Goal: Information Seeking & Learning: Find specific fact

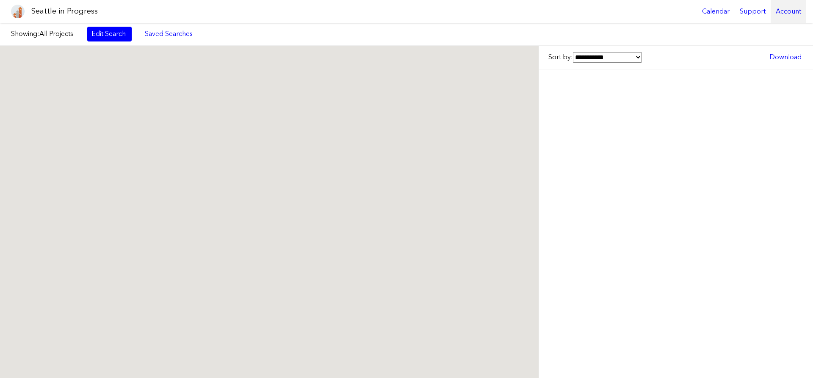
click at [786, 12] on div "Account" at bounding box center [789, 11] width 36 height 23
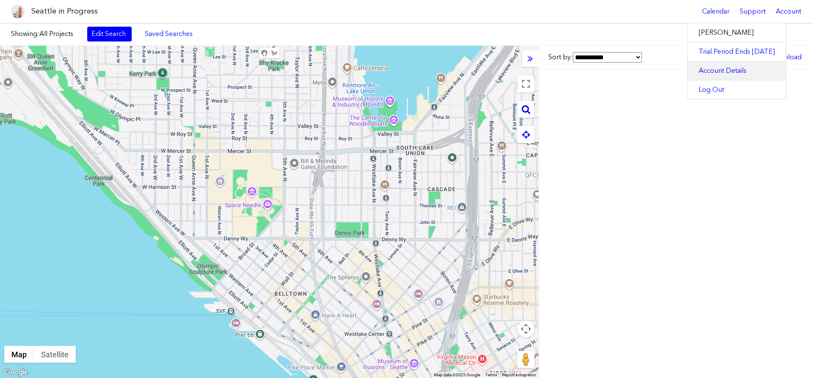
click at [729, 69] on link "Account Details" at bounding box center [737, 70] width 98 height 19
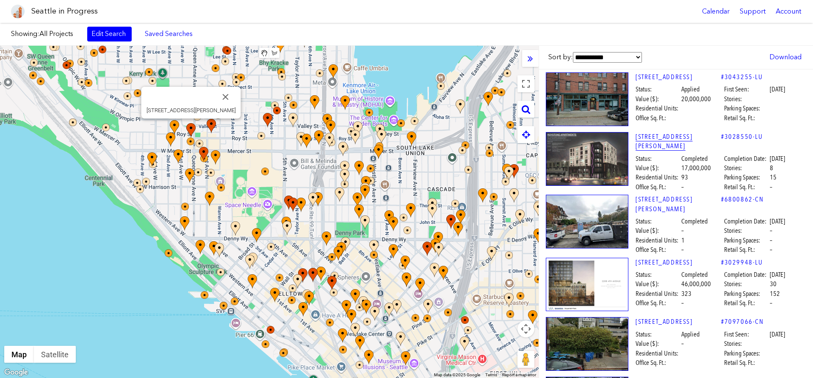
click at [671, 136] on link "[STREET_ADDRESS][PERSON_NAME]" at bounding box center [679, 141] width 86 height 19
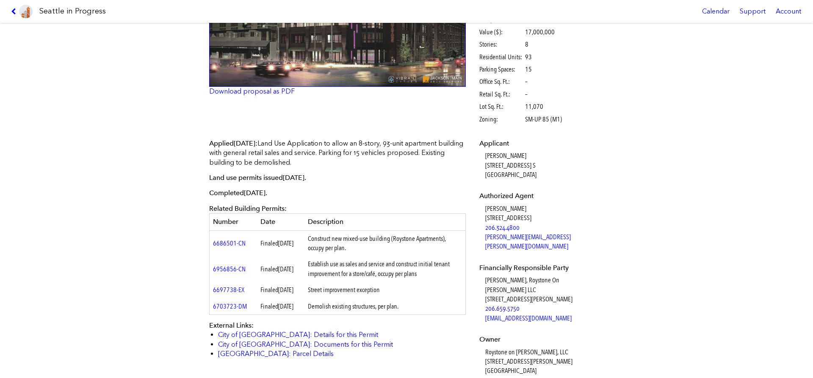
scroll to position [290, 0]
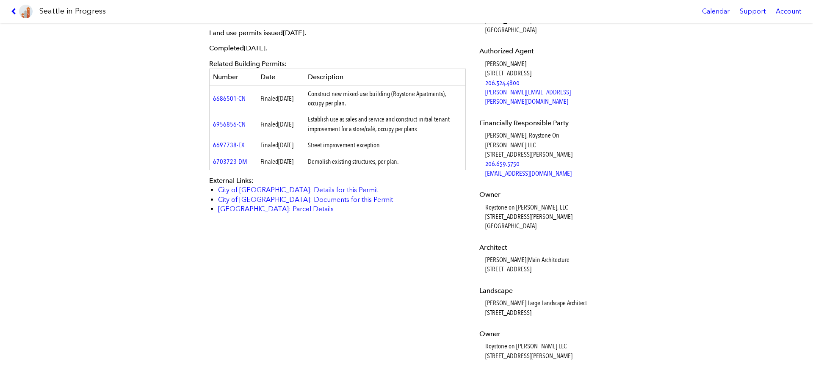
drag, startPoint x: 349, startPoint y: 105, endPoint x: 329, endPoint y: 94, distance: 22.7
click at [329, 94] on td "Construct new mixed-use building (Roystone Apartments), occupy per plan." at bounding box center [384, 99] width 161 height 26
click at [336, 98] on td "Construct new mixed-use building (Roystone Apartments), occupy per plan." at bounding box center [384, 99] width 161 height 26
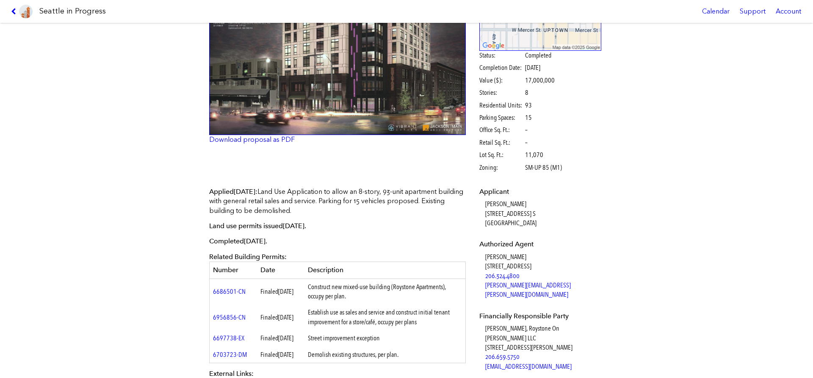
scroll to position [0, 0]
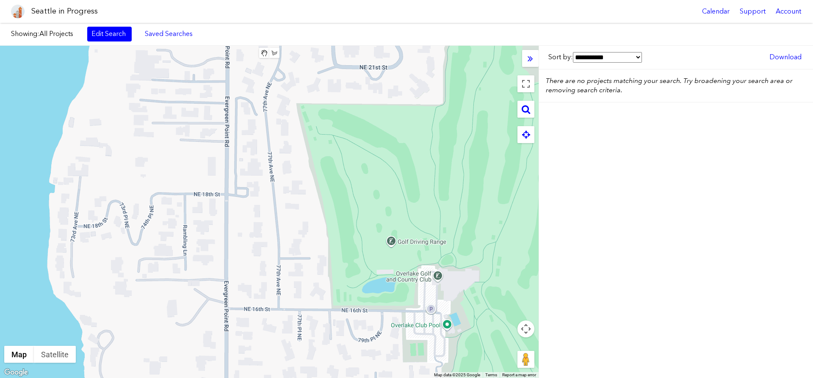
click at [191, 248] on div at bounding box center [269, 212] width 539 height 332
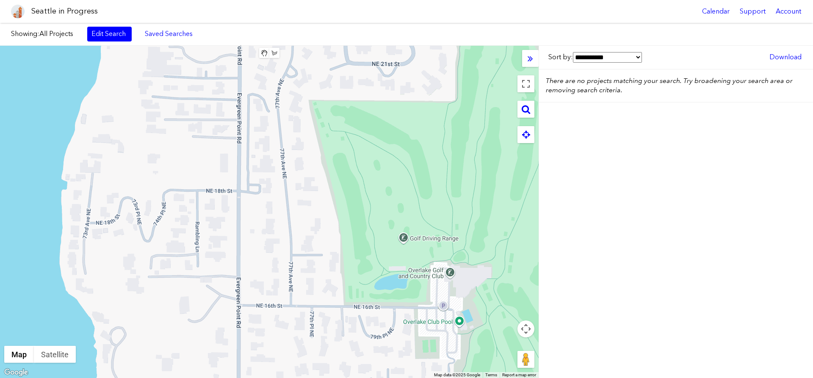
click at [527, 329] on button "Map camera controls" at bounding box center [525, 329] width 17 height 17
click at [500, 349] on button "Zoom out" at bounding box center [504, 350] width 17 height 17
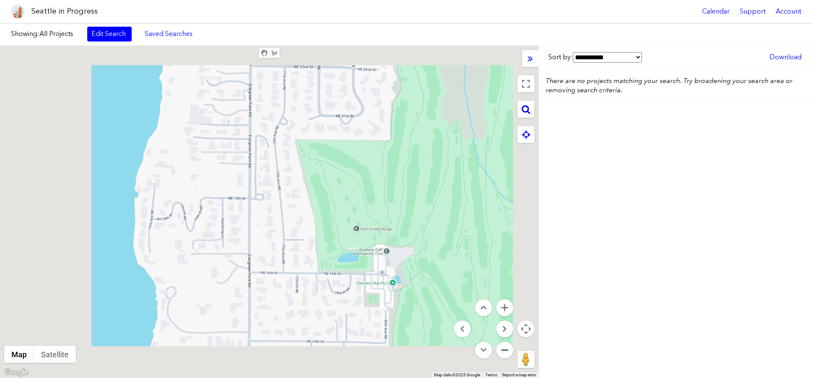
click at [500, 349] on button "Zoom out" at bounding box center [504, 350] width 17 height 17
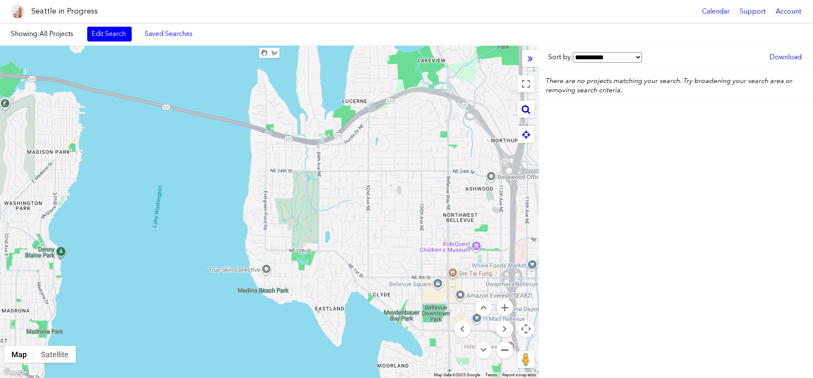
click at [501, 349] on button "Zoom out" at bounding box center [504, 350] width 17 height 17
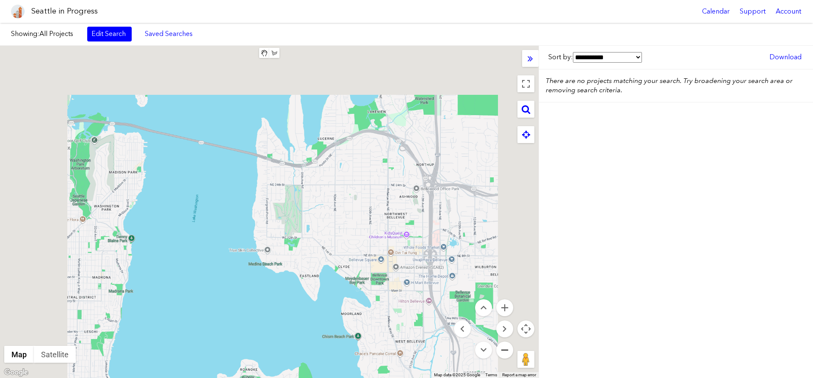
drag, startPoint x: 501, startPoint y: 349, endPoint x: 490, endPoint y: 338, distance: 14.7
click at [500, 348] on button "Zoom out" at bounding box center [504, 350] width 17 height 17
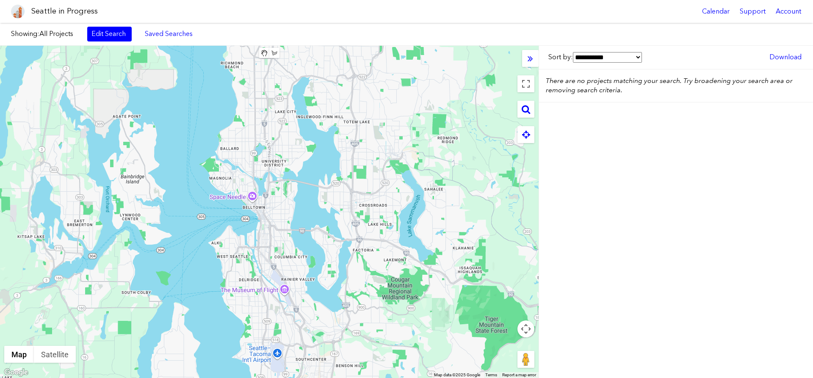
drag, startPoint x: 281, startPoint y: 221, endPoint x: 314, endPoint y: 206, distance: 36.2
click at [316, 204] on div at bounding box center [269, 212] width 539 height 332
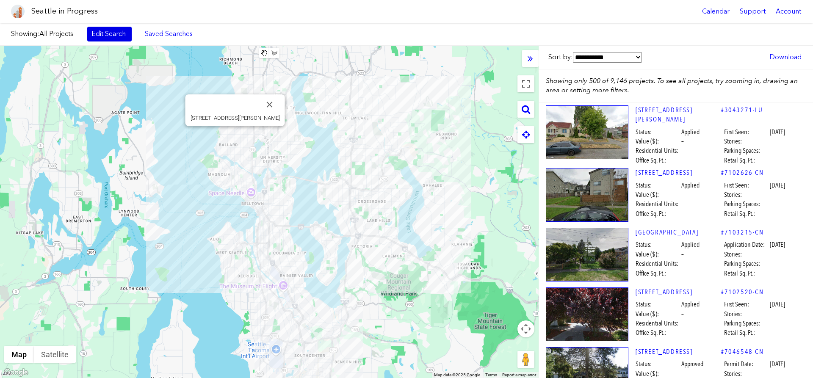
click at [108, 35] on link "Edit Search" at bounding box center [109, 34] width 44 height 14
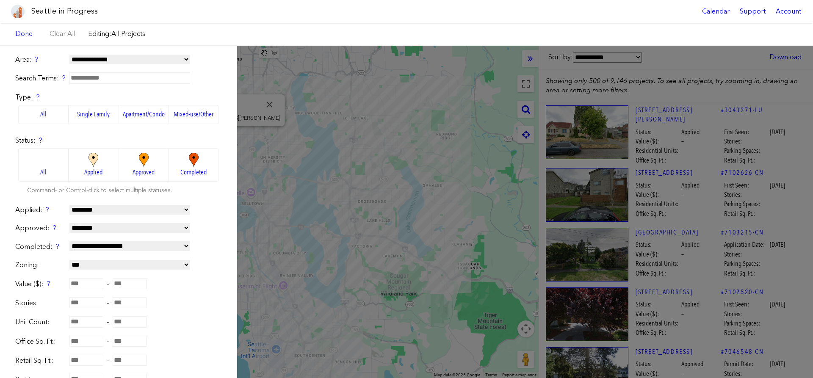
click at [84, 285] on input "number" at bounding box center [86, 283] width 34 height 11
type input "********"
click at [21, 31] on link "Done" at bounding box center [24, 34] width 26 height 14
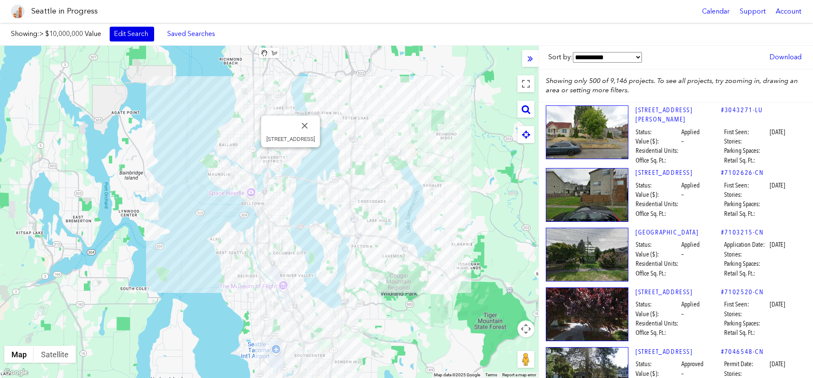
click at [136, 39] on link "Edit Search" at bounding box center [132, 34] width 44 height 14
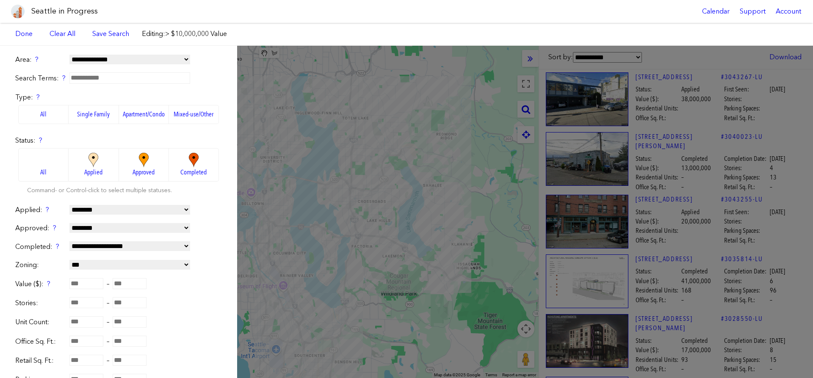
click at [661, 151] on div "**********" at bounding box center [406, 212] width 813 height 332
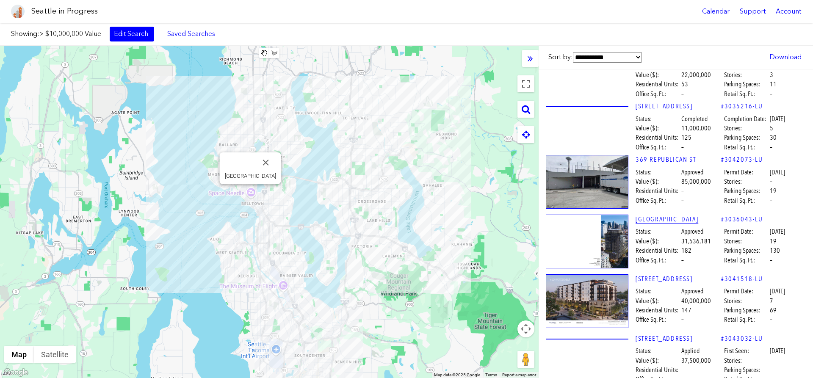
scroll to position [772, 0]
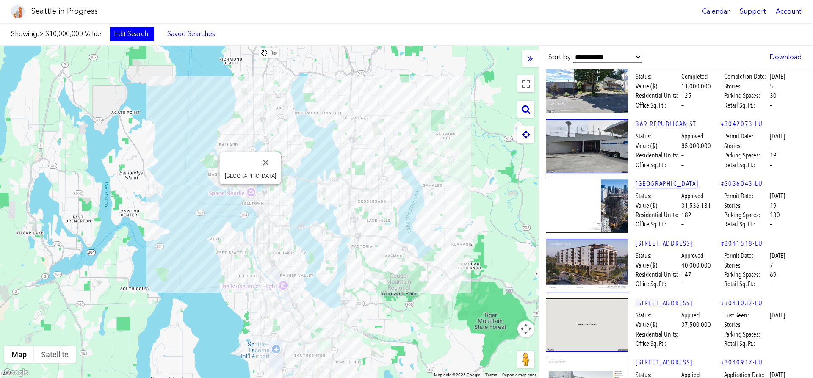
click at [658, 188] on link "[GEOGRAPHIC_DATA]" at bounding box center [679, 183] width 86 height 9
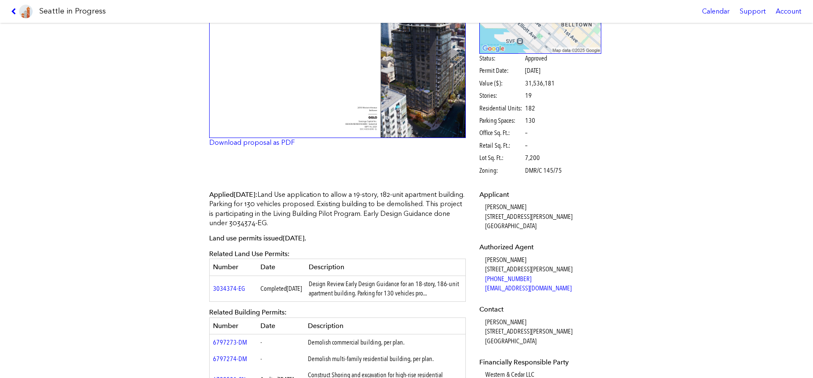
scroll to position [97, 0]
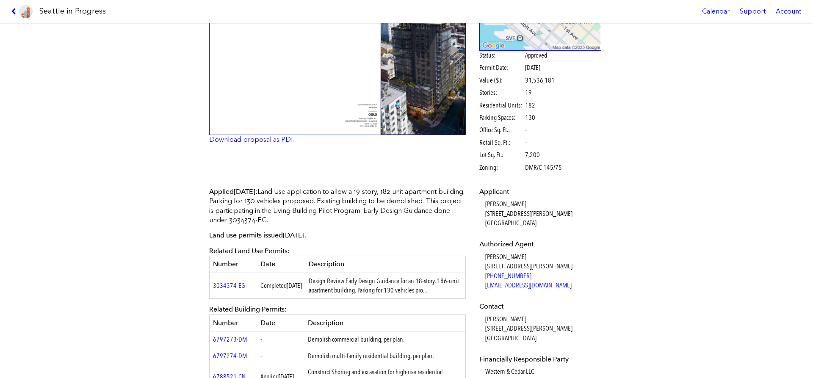
click at [257, 133] on img at bounding box center [337, 52] width 257 height 166
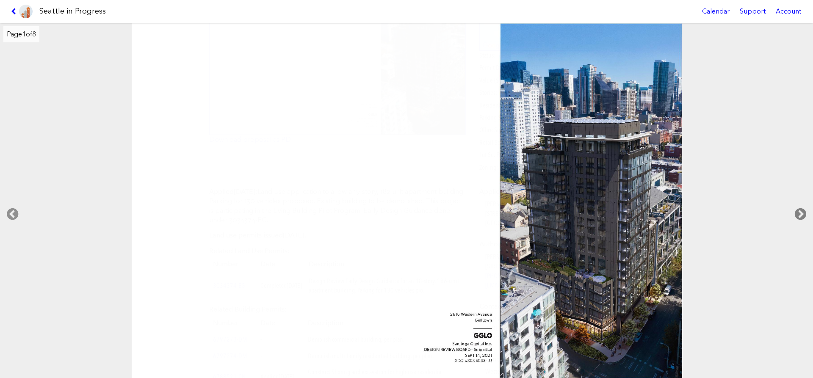
click at [802, 211] on icon at bounding box center [800, 214] width 25 height 27
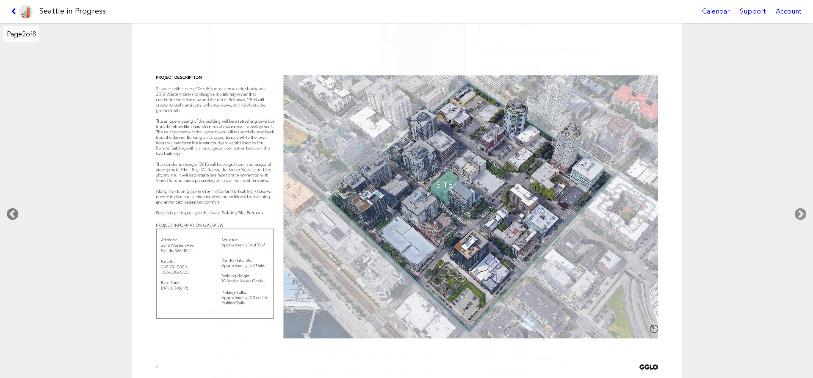
click at [14, 206] on icon at bounding box center [12, 214] width 25 height 27
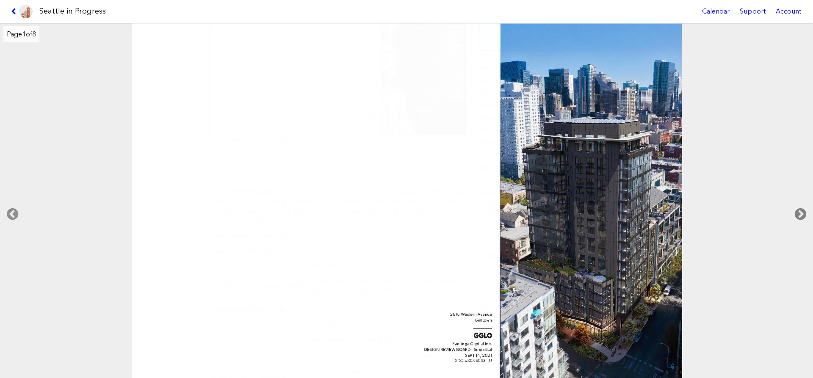
click at [803, 216] on icon at bounding box center [800, 214] width 25 height 27
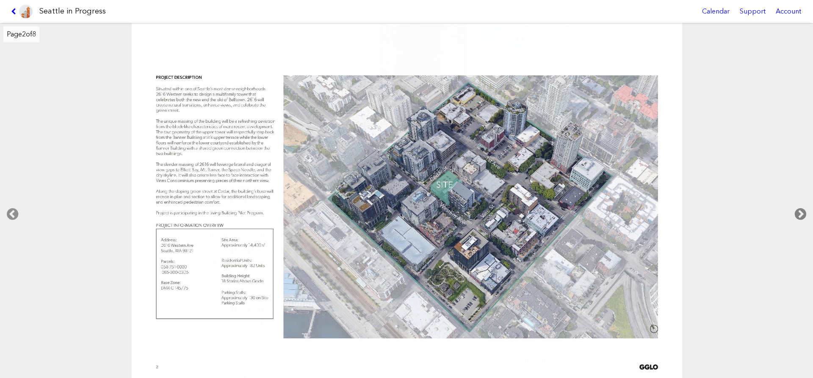
click at [803, 216] on icon at bounding box center [800, 214] width 25 height 27
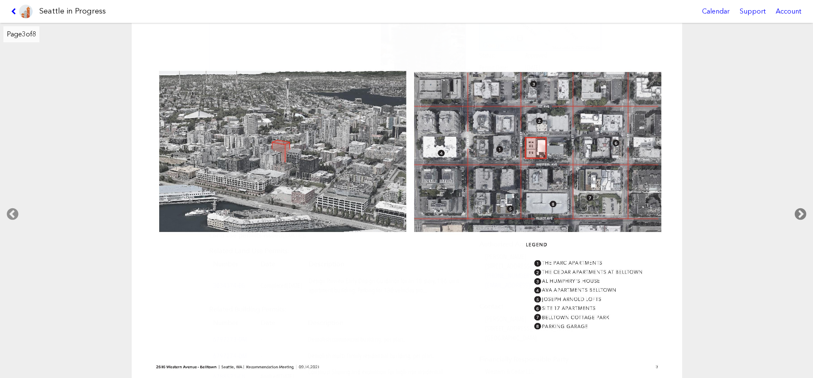
click at [803, 216] on icon at bounding box center [800, 214] width 25 height 27
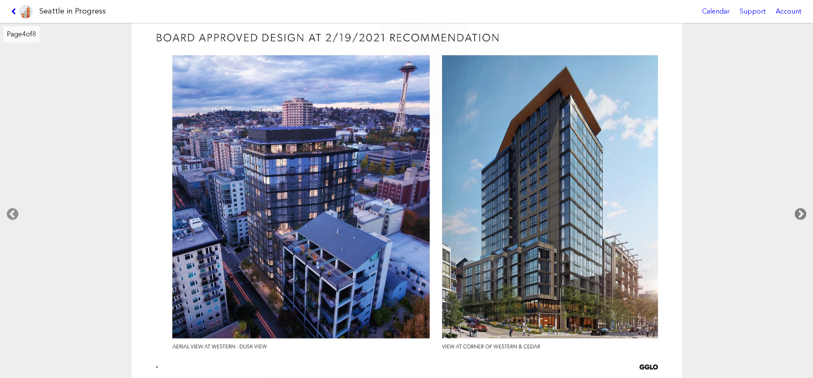
click at [803, 216] on icon at bounding box center [800, 214] width 25 height 27
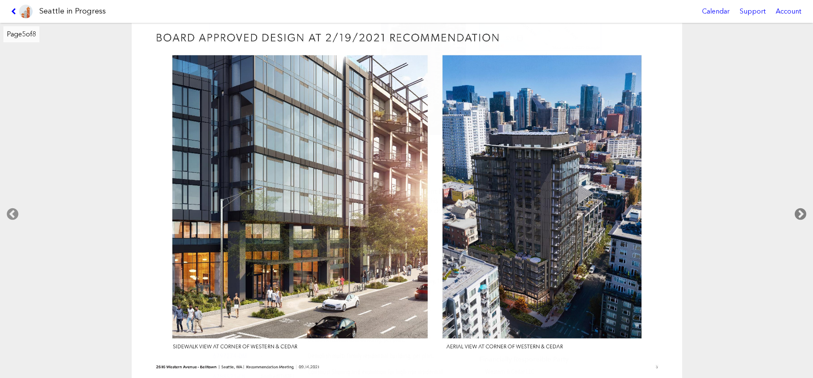
click at [803, 216] on icon at bounding box center [800, 214] width 25 height 27
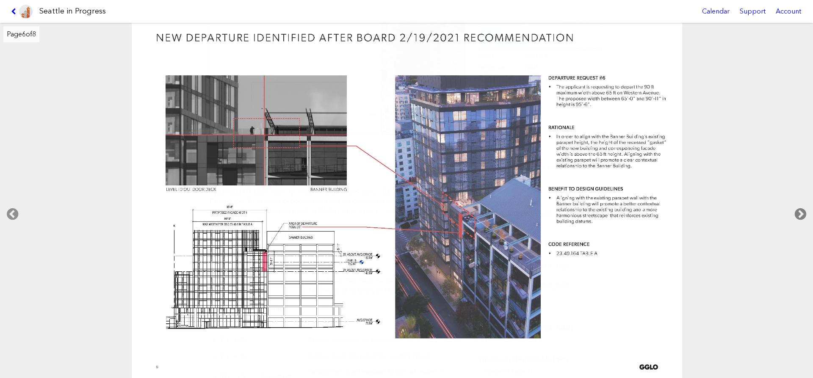
click at [801, 212] on icon at bounding box center [800, 214] width 25 height 27
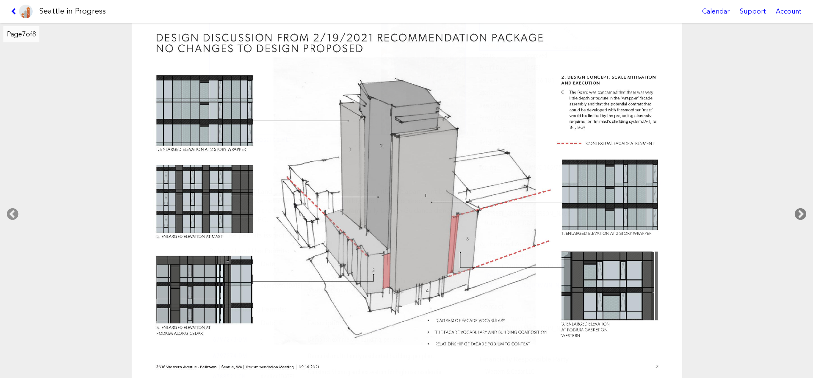
click at [801, 211] on icon at bounding box center [800, 214] width 25 height 27
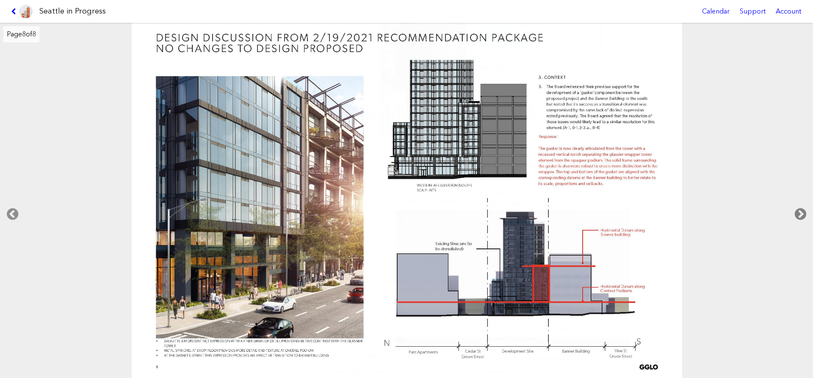
click at [801, 211] on icon at bounding box center [800, 214] width 25 height 27
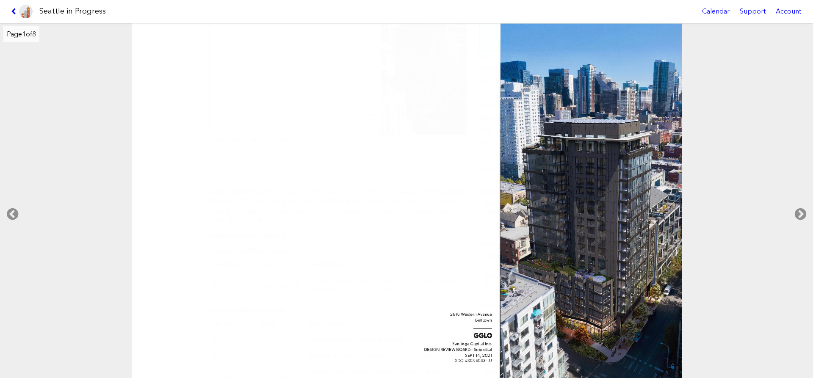
click at [13, 9] on icon at bounding box center [15, 11] width 8 height 7
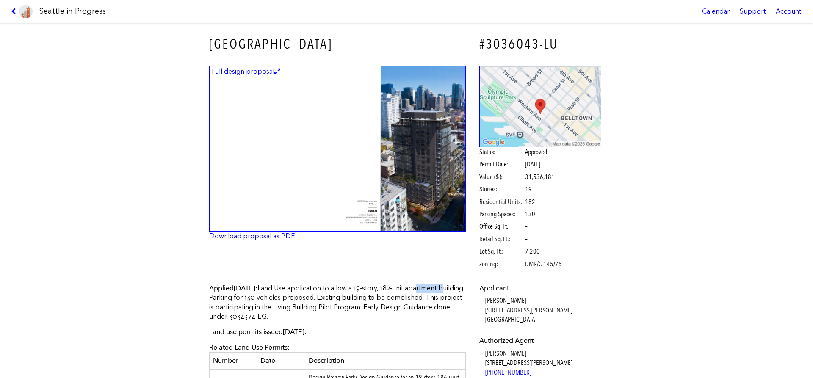
drag, startPoint x: 380, startPoint y: 290, endPoint x: 404, endPoint y: 290, distance: 24.1
click at [404, 290] on p "Applied [DATE] : Land Use application to allow a 19-story, 182-unit apartment b…" at bounding box center [337, 303] width 257 height 38
drag, startPoint x: 331, startPoint y: 322, endPoint x: 210, endPoint y: 284, distance: 126.8
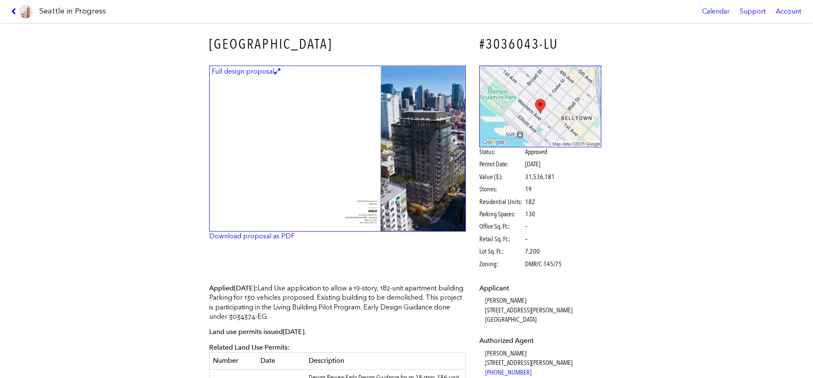
click at [220, 285] on span "Applied [DATE] :" at bounding box center [233, 288] width 48 height 8
drag, startPoint x: 208, startPoint y: 44, endPoint x: 323, endPoint y: 45, distance: 114.3
click at [323, 45] on div "[GEOGRAPHIC_DATA]" at bounding box center [337, 44] width 268 height 31
copy h3 "[GEOGRAPHIC_DATA]"
click at [14, 9] on icon at bounding box center [15, 11] width 8 height 7
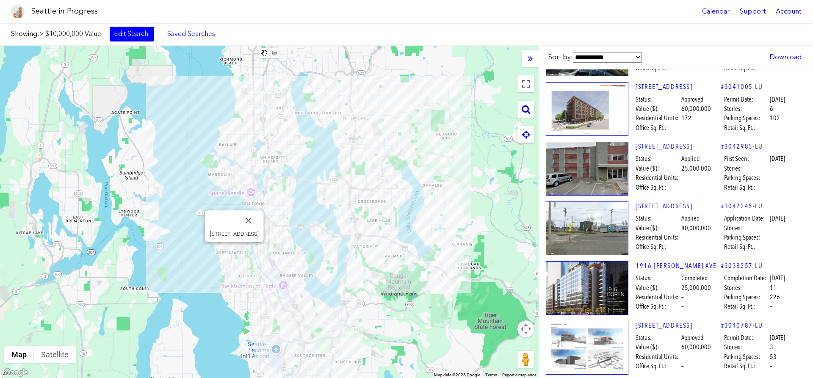
scroll to position [1303, 0]
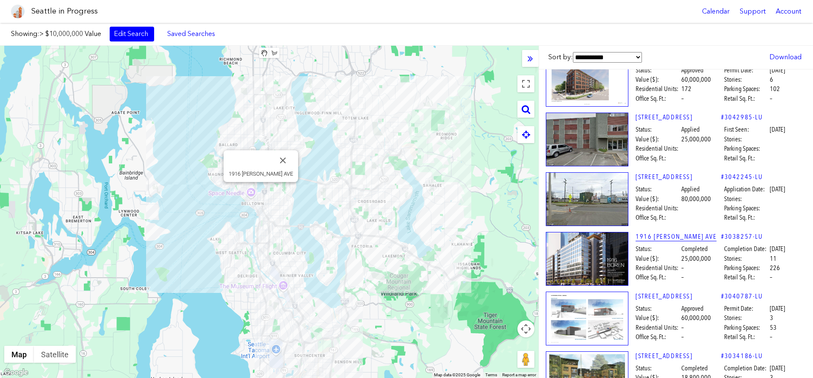
click at [665, 241] on link "1916 [PERSON_NAME] AVE" at bounding box center [679, 236] width 86 height 9
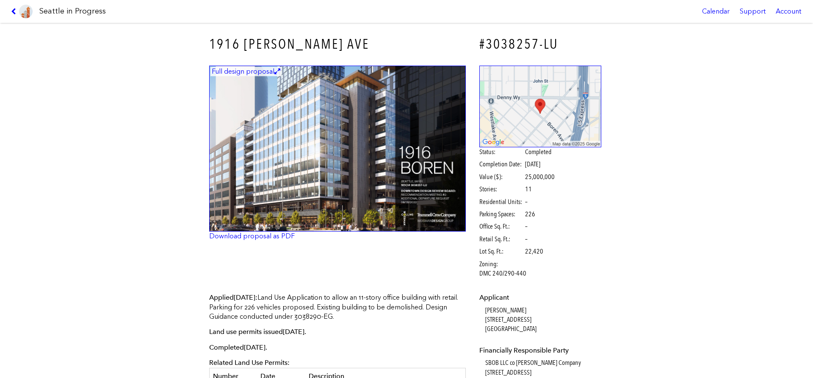
click at [311, 185] on img at bounding box center [337, 149] width 257 height 166
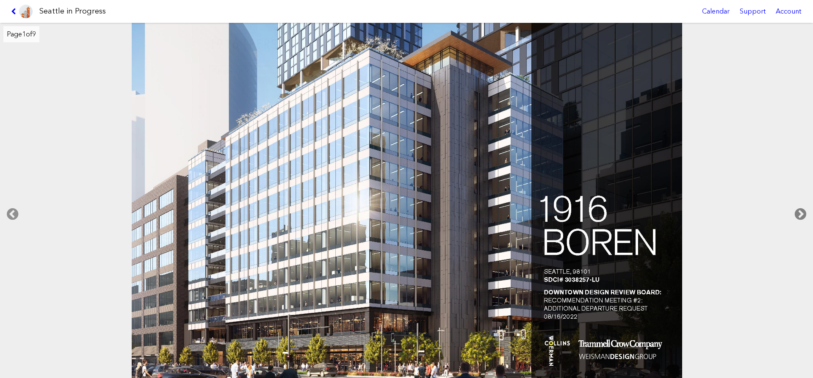
click at [802, 215] on icon at bounding box center [800, 214] width 25 height 27
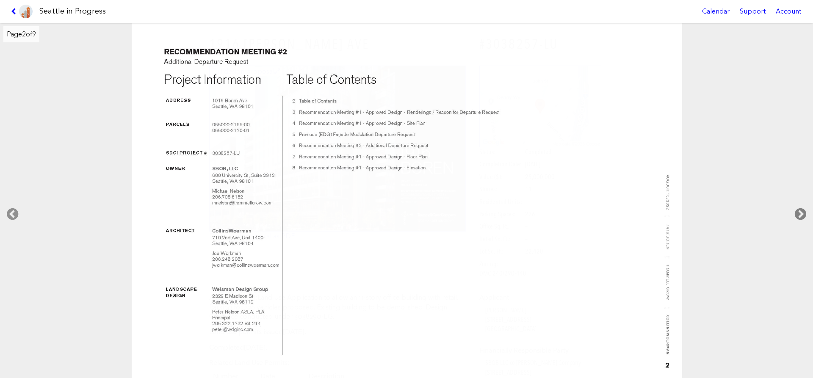
click at [800, 215] on icon at bounding box center [800, 214] width 25 height 27
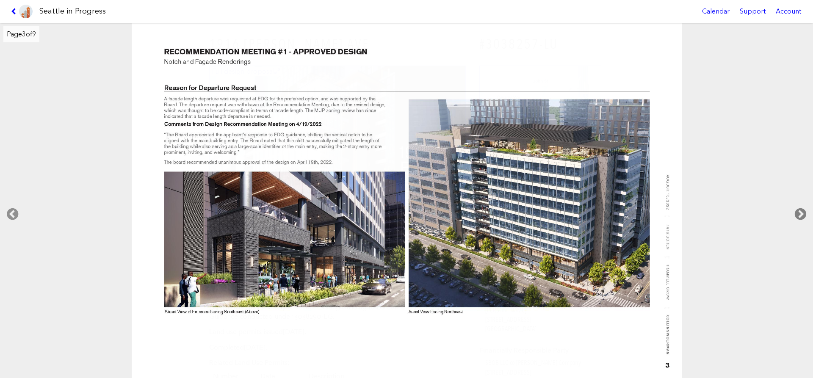
click at [800, 215] on icon at bounding box center [800, 214] width 25 height 27
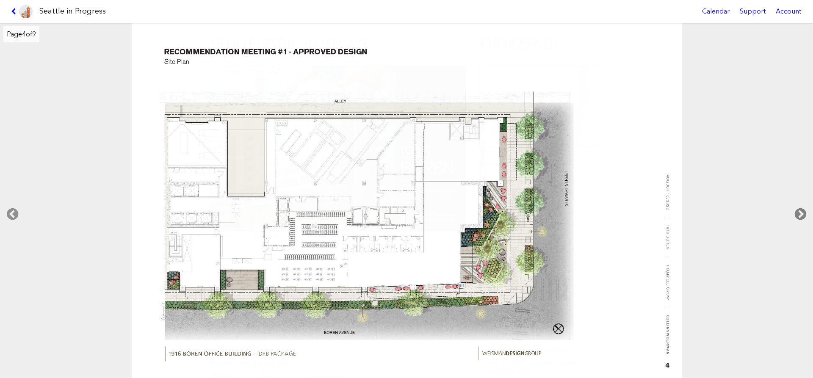
click at [800, 215] on icon at bounding box center [800, 214] width 25 height 27
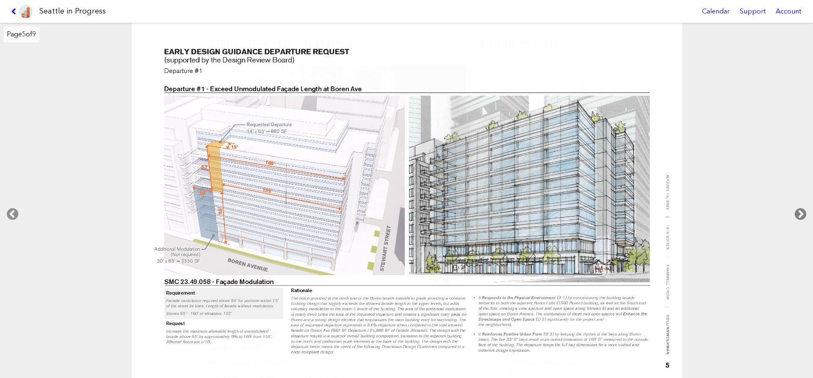
click at [800, 215] on icon at bounding box center [800, 214] width 25 height 27
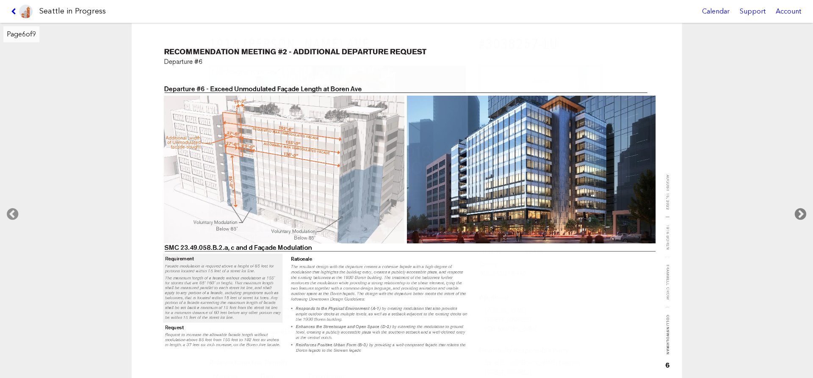
click at [799, 215] on icon at bounding box center [800, 214] width 25 height 27
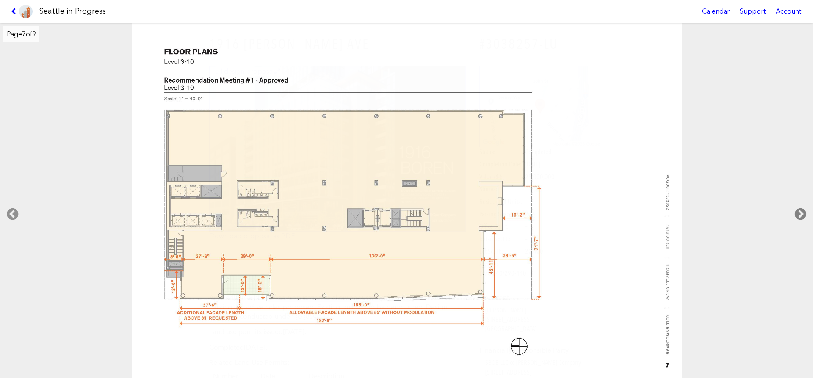
click at [799, 215] on icon at bounding box center [800, 214] width 25 height 27
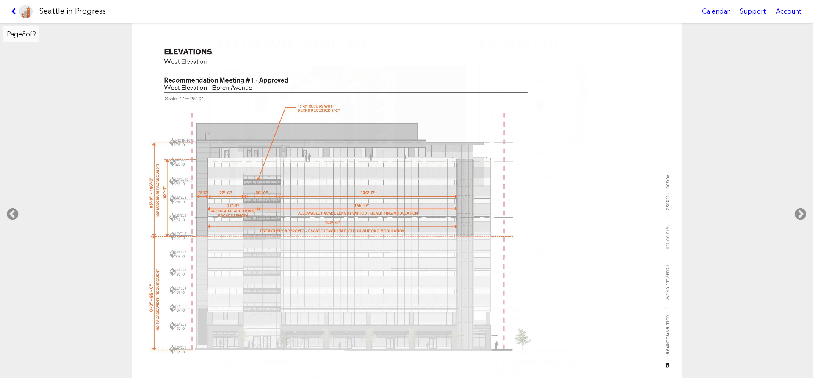
click at [15, 11] on icon at bounding box center [15, 11] width 8 height 7
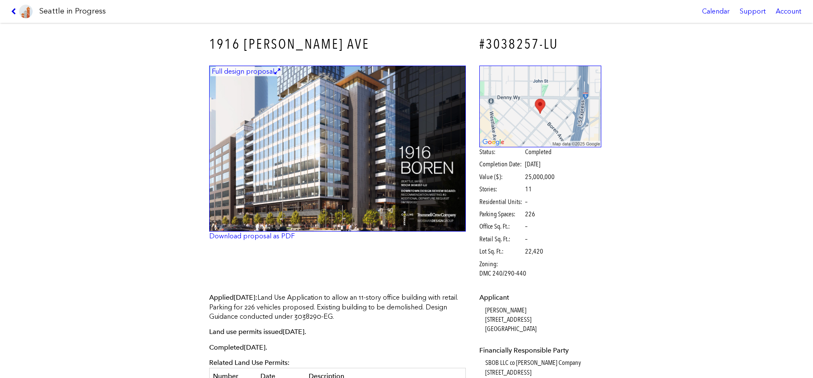
click at [17, 14] on icon at bounding box center [15, 11] width 8 height 7
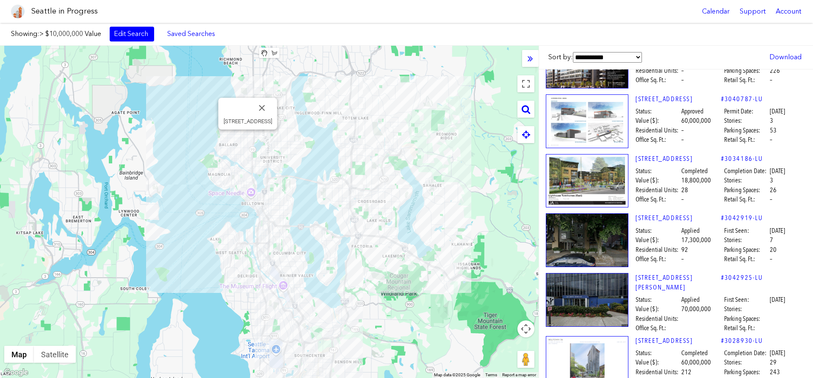
scroll to position [1545, 0]
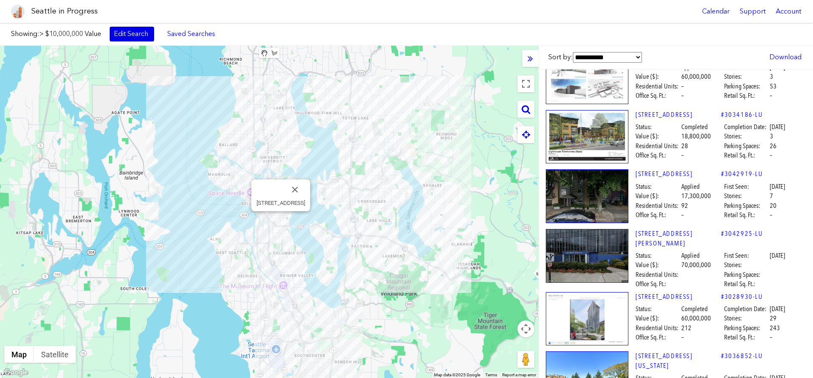
click at [139, 36] on link "Edit Search" at bounding box center [132, 34] width 44 height 14
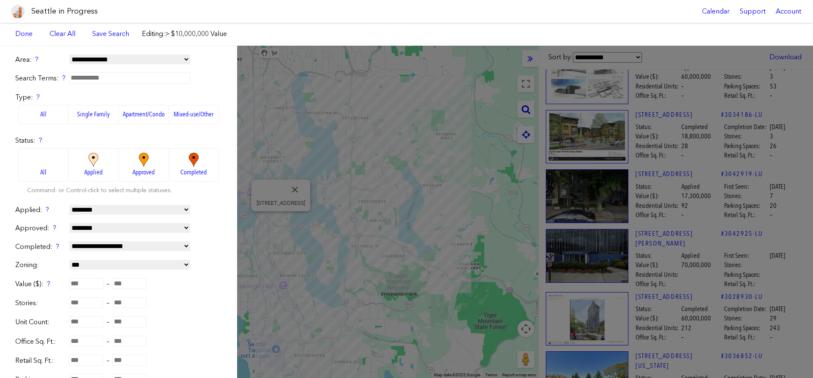
click at [144, 161] on img at bounding box center [143, 160] width 23 height 15
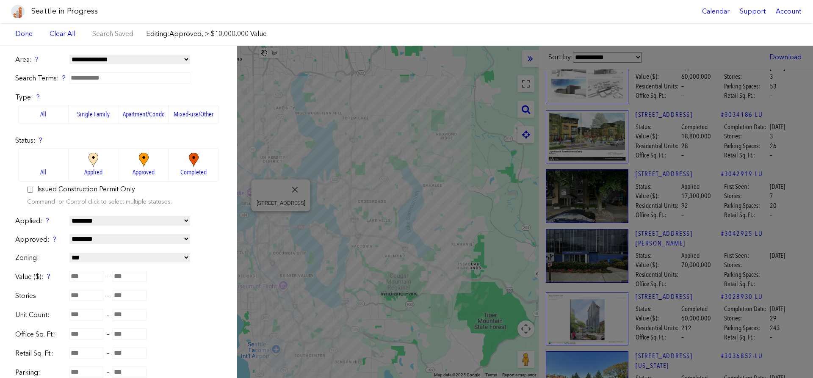
click at [148, 168] on span "Approved" at bounding box center [144, 172] width 22 height 9
click at [31, 36] on link "Done" at bounding box center [24, 34] width 26 height 14
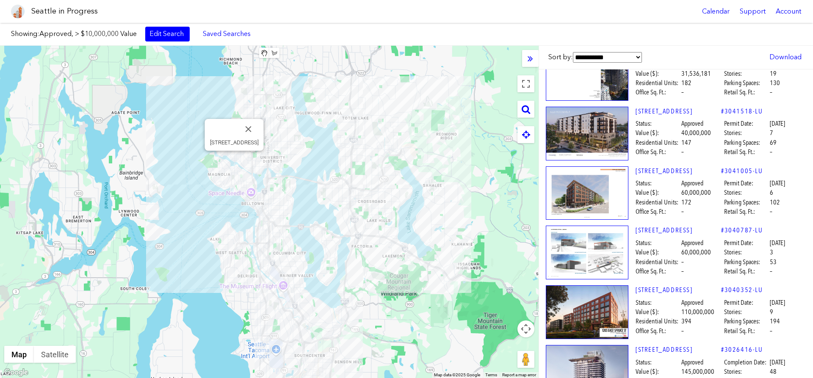
scroll to position [193, 0]
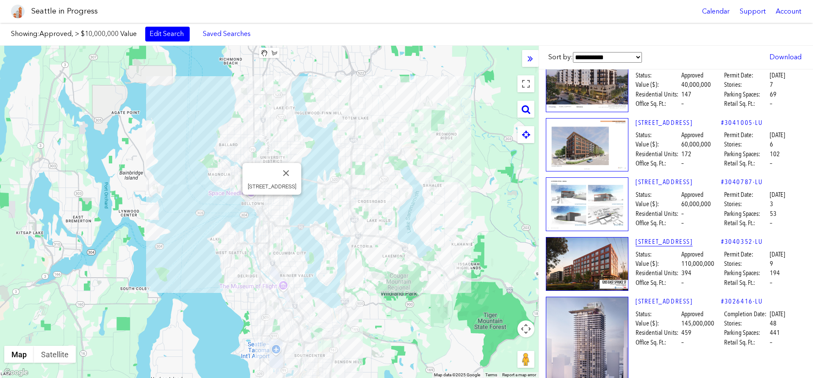
click at [650, 241] on link "[STREET_ADDRESS]" at bounding box center [679, 241] width 86 height 9
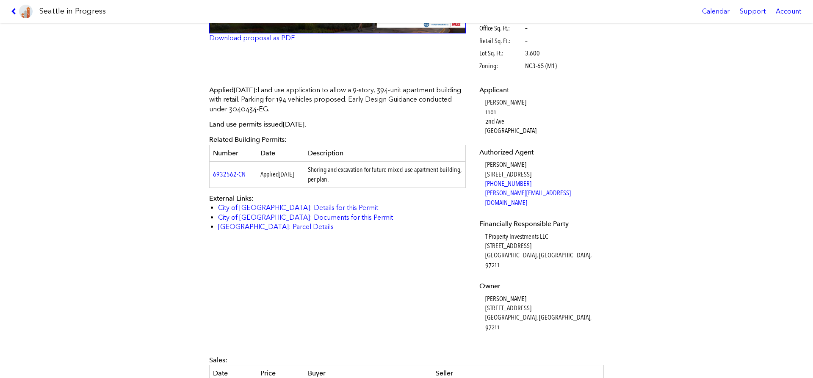
scroll to position [241, 0]
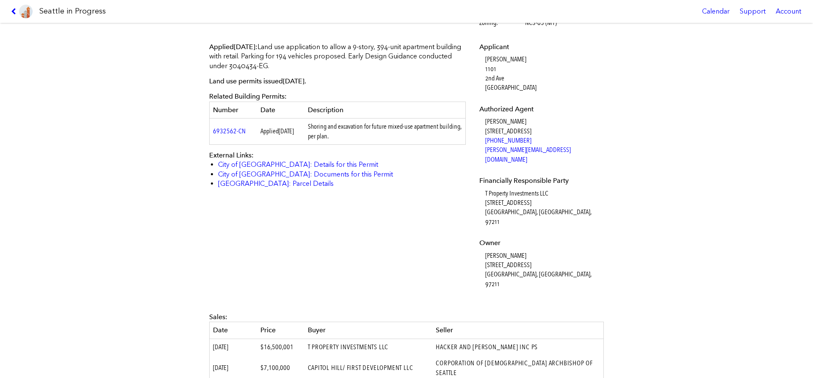
click at [487, 251] on dd "[PERSON_NAME] [STREET_ADDRESS]" at bounding box center [543, 270] width 116 height 38
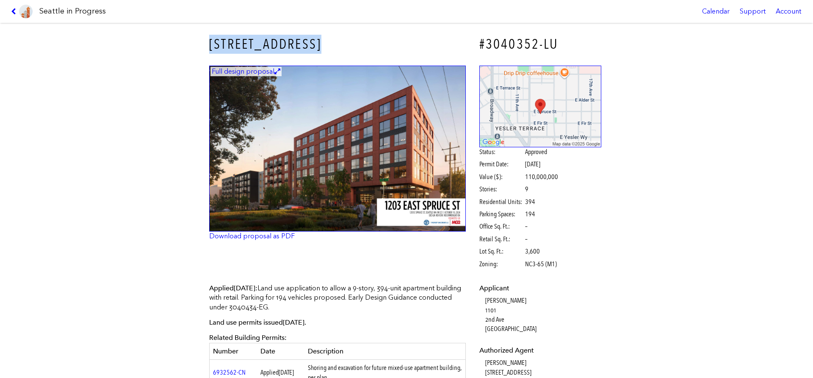
drag, startPoint x: 210, startPoint y: 41, endPoint x: 323, endPoint y: 51, distance: 113.1
click at [323, 51] on h3 "[STREET_ADDRESS]" at bounding box center [337, 44] width 257 height 19
copy h3 "[STREET_ADDRESS]"
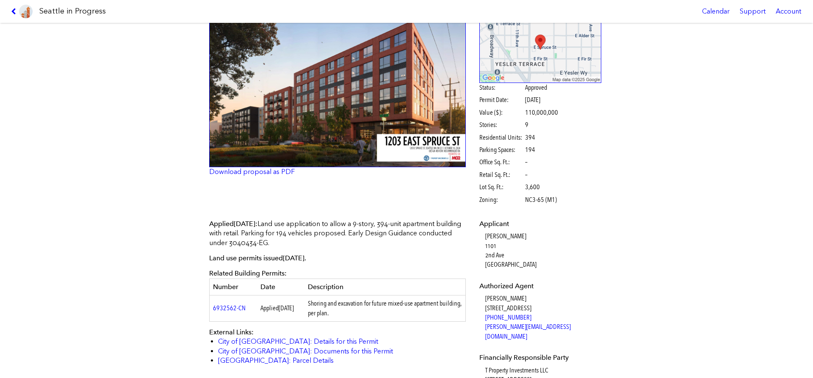
scroll to position [97, 0]
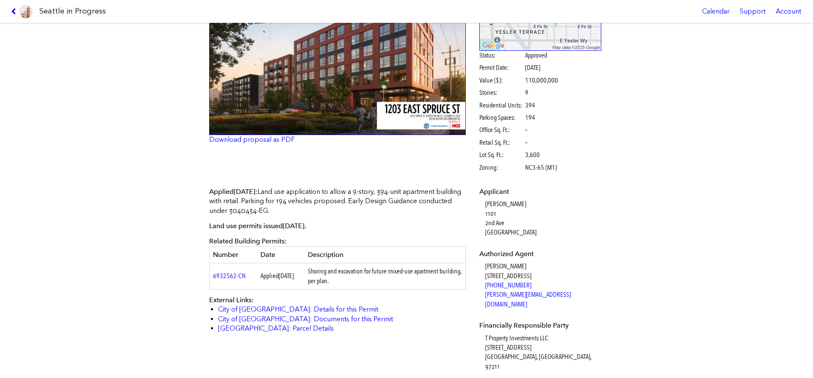
drag, startPoint x: 320, startPoint y: 272, endPoint x: 350, endPoint y: 279, distance: 30.8
click at [350, 279] on td "Shoring and excavation for future mixed-use apartment building, per plan." at bounding box center [384, 276] width 161 height 26
click at [351, 279] on td "Shoring and excavation for future mixed-use apartment building, per plan." at bounding box center [384, 276] width 161 height 26
drag, startPoint x: 316, startPoint y: 271, endPoint x: 362, endPoint y: 282, distance: 47.9
click at [362, 282] on td "Shoring and excavation for future mixed-use apartment building, per plan." at bounding box center [384, 276] width 161 height 26
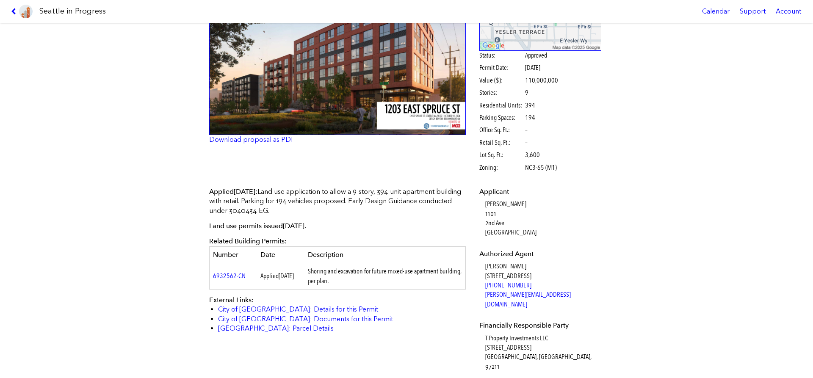
click at [362, 282] on td "Shoring and excavation for future mixed-use apartment building, per plan." at bounding box center [384, 276] width 161 height 26
drag, startPoint x: 352, startPoint y: 280, endPoint x: 317, endPoint y: 270, distance: 36.2
click at [317, 270] on td "Shoring and excavation for future mixed-use apartment building, per plan." at bounding box center [384, 276] width 161 height 26
click at [322, 270] on td "Shoring and excavation for future mixed-use apartment building, per plan." at bounding box center [384, 276] width 161 height 26
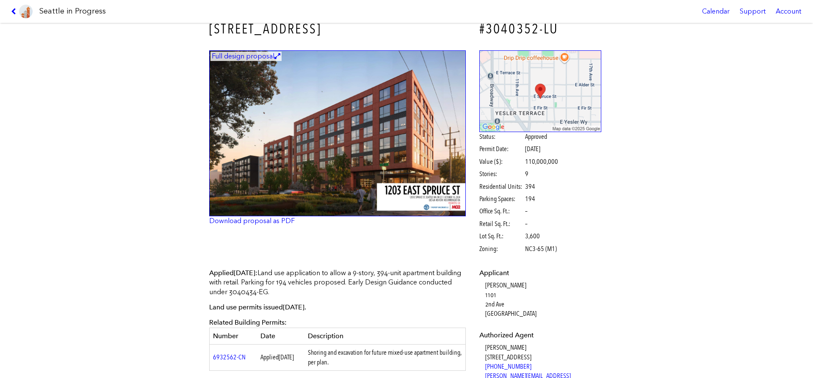
scroll to position [0, 0]
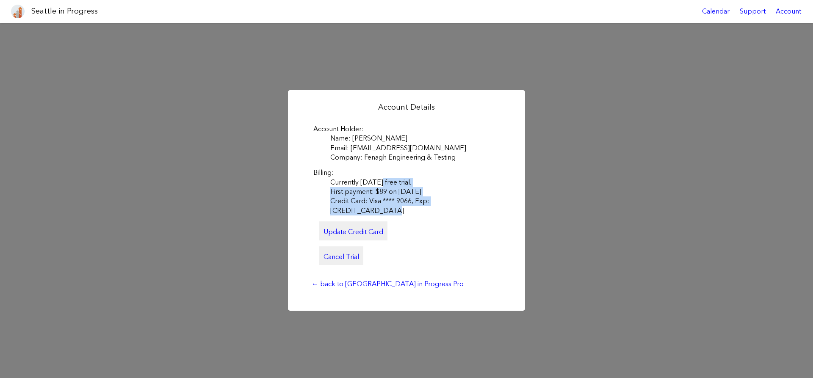
drag, startPoint x: 333, startPoint y: 185, endPoint x: 450, endPoint y: 204, distance: 117.9
click at [448, 203] on dl "Account Holder Name: [PERSON_NAME] Email: [EMAIL_ADDRESS][DOMAIN_NAME] Company:…" at bounding box center [406, 194] width 186 height 141
drag, startPoint x: 451, startPoint y: 204, endPoint x: 456, endPoint y: 206, distance: 6.3
click at [451, 204] on dd "Credit Card: Visa **** 9066, Exp: [CREDIT_CARD_DATA]" at bounding box center [414, 205] width 169 height 19
drag, startPoint x: 465, startPoint y: 207, endPoint x: 329, endPoint y: 183, distance: 137.2
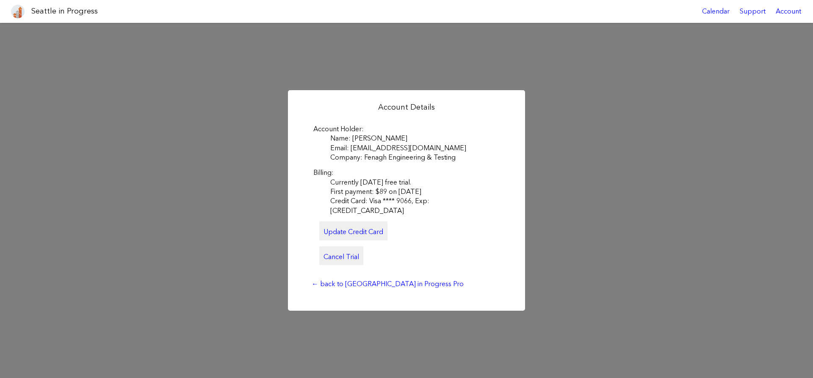
click at [329, 183] on dl "Account Holder Name: [PERSON_NAME] Email: [EMAIL_ADDRESS][DOMAIN_NAME] Company:…" at bounding box center [406, 194] width 186 height 141
click at [340, 184] on dd "Currently [DATE] free trial." at bounding box center [414, 182] width 169 height 9
